Goal: Task Accomplishment & Management: Use online tool/utility

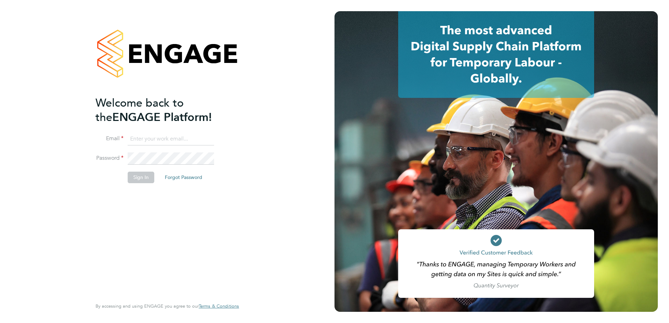
type input "[PERSON_NAME][EMAIL_ADDRESS][PERSON_NAME][DOMAIN_NAME]"
click at [140, 176] on button "Sign In" at bounding box center [141, 177] width 27 height 11
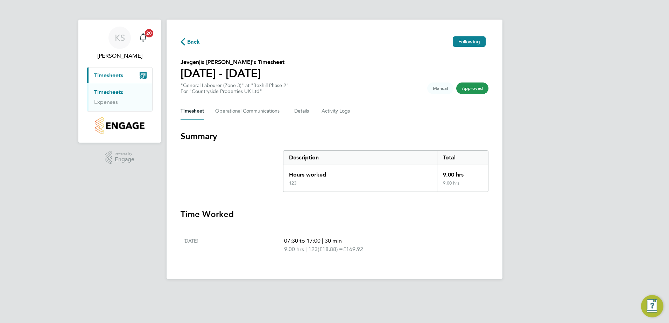
drag, startPoint x: 554, startPoint y: 69, endPoint x: 558, endPoint y: 65, distance: 5.5
click at [556, 68] on div "KS Kevin Shannon Notifications 20 Applications: Current page: Timesheets Timesh…" at bounding box center [334, 145] width 669 height 290
